Goal: Transaction & Acquisition: Purchase product/service

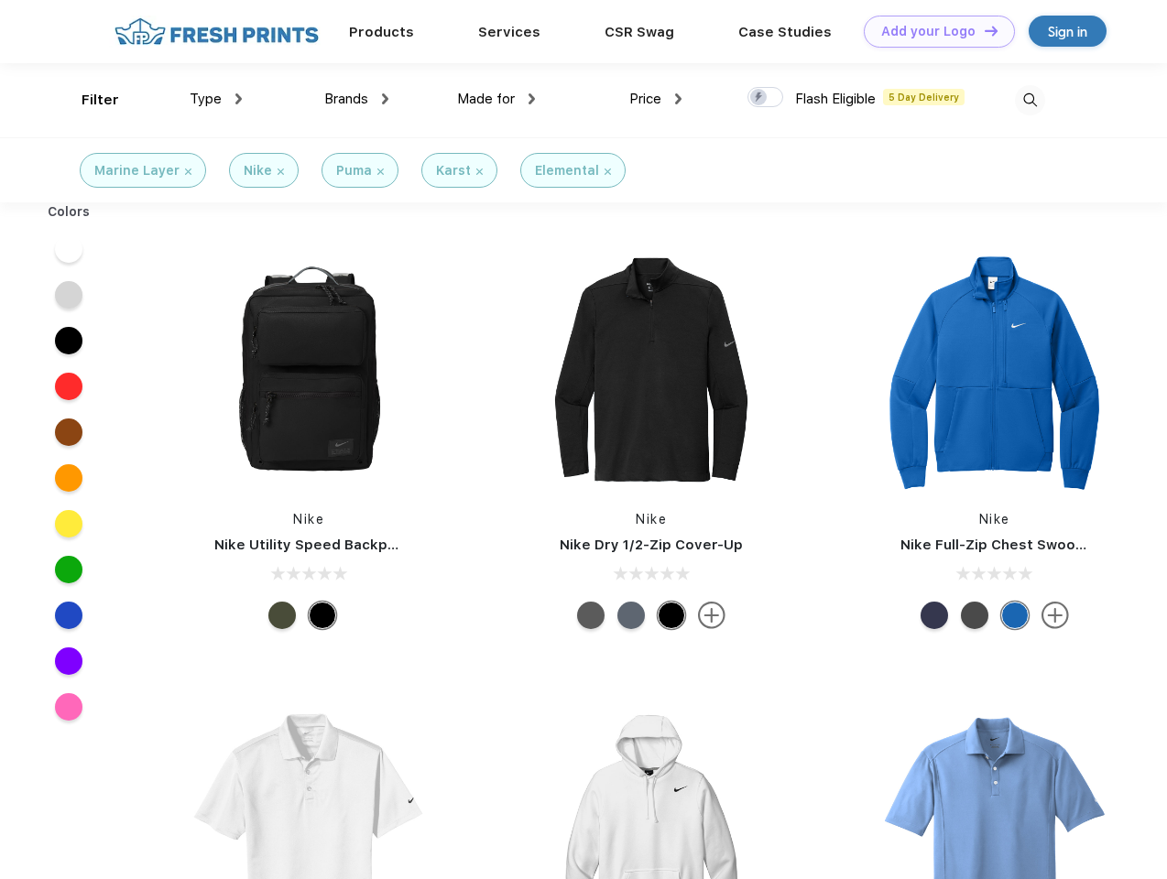
click at [933, 31] on link "Add your Logo Design Tool" at bounding box center [939, 32] width 151 height 32
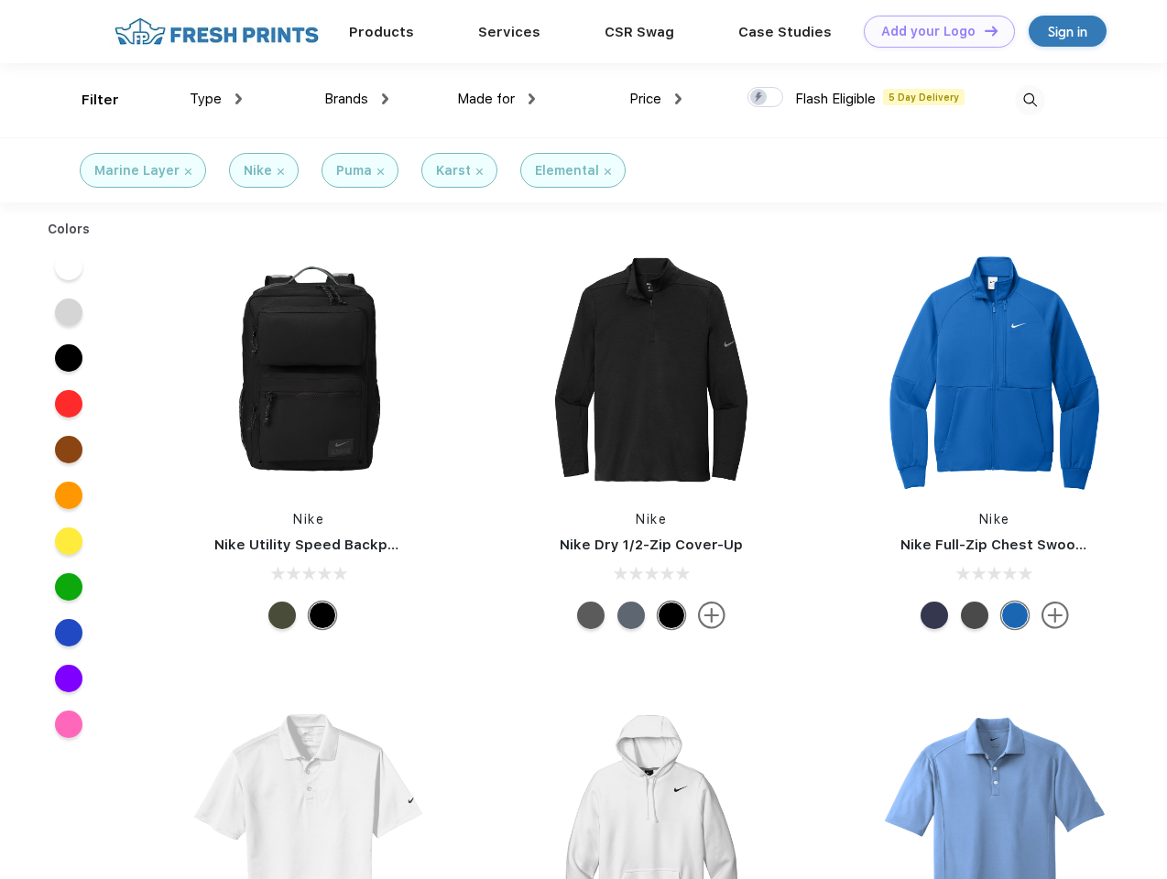
click at [0, 0] on div "Design Tool" at bounding box center [0, 0] width 0 height 0
click at [983, 30] on link "Add your Logo Design Tool" at bounding box center [939, 32] width 151 height 32
click at [88, 100] on div "Filter" at bounding box center [101, 100] width 38 height 21
click at [216, 99] on span "Type" at bounding box center [206, 99] width 32 height 16
click at [356, 99] on span "Brands" at bounding box center [346, 99] width 44 height 16
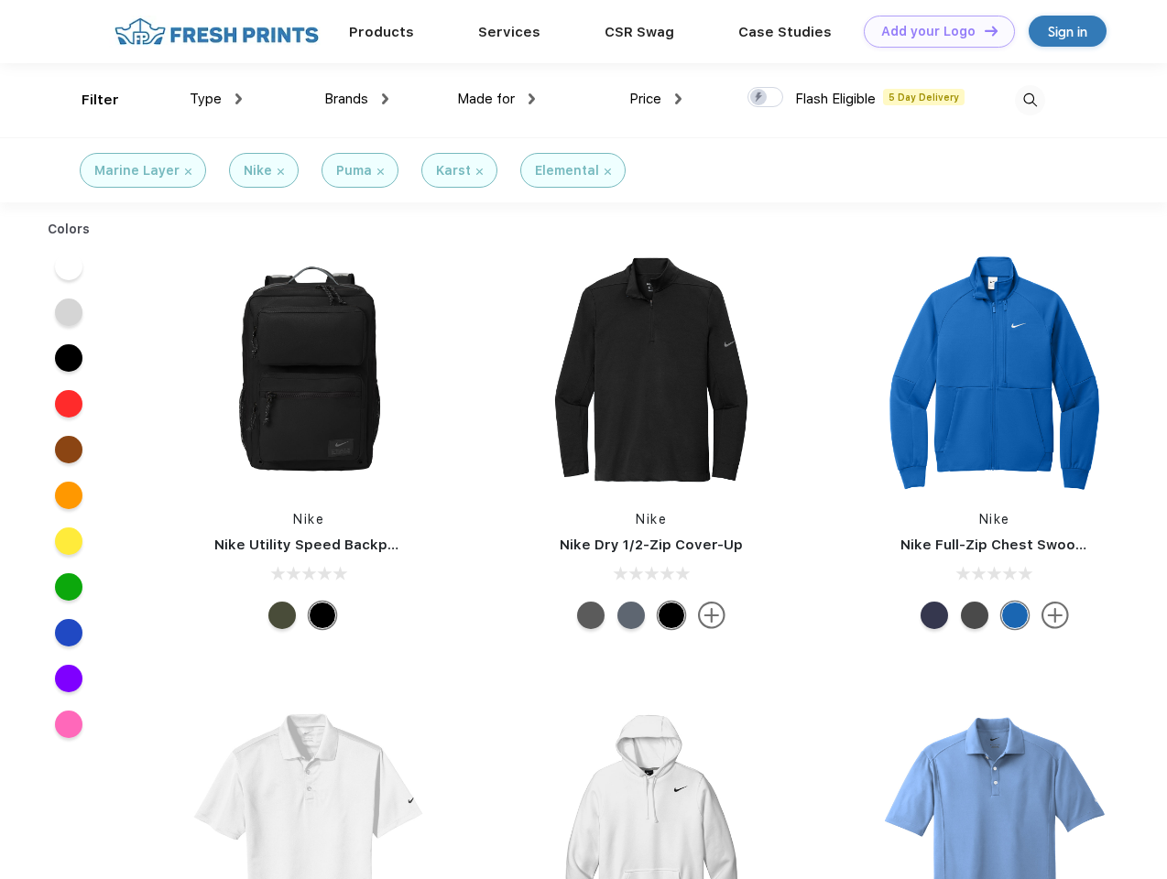
click at [496, 99] on span "Made for" at bounding box center [486, 99] width 58 height 16
click at [656, 99] on span "Price" at bounding box center [645, 99] width 32 height 16
click at [766, 98] on div at bounding box center [765, 97] width 36 height 20
click at [759, 98] on input "checkbox" at bounding box center [753, 92] width 12 height 12
click at [1030, 100] on img at bounding box center [1030, 100] width 30 height 30
